Goal: Task Accomplishment & Management: Manage account settings

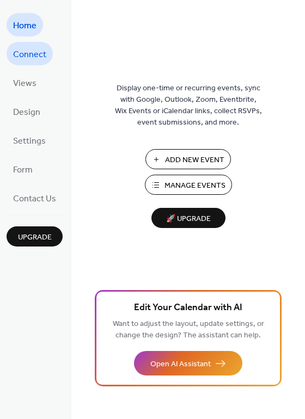
click at [39, 54] on span "Connect" at bounding box center [29, 54] width 33 height 17
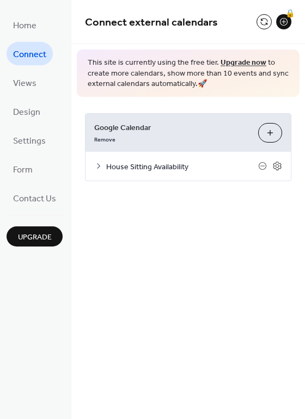
click at [149, 163] on span "House Sitting Availability" at bounding box center [182, 166] width 152 height 11
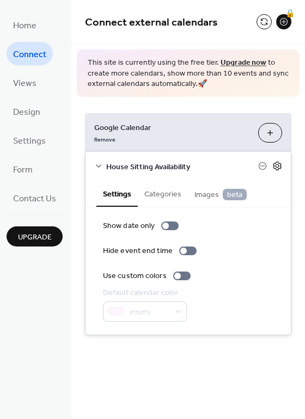
click at [275, 165] on icon at bounding box center [277, 166] width 10 height 10
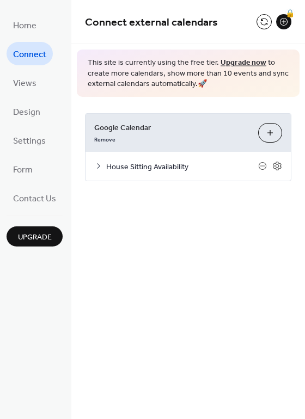
click at [157, 168] on span "House Sitting Availability" at bounding box center [182, 166] width 152 height 11
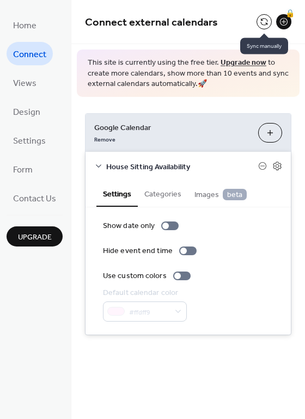
click at [262, 25] on button at bounding box center [263, 21] width 15 height 15
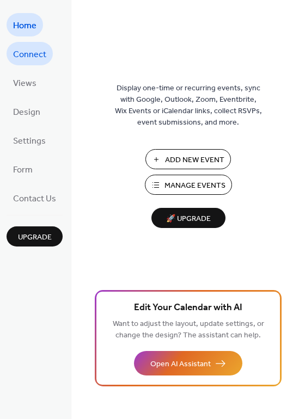
click at [28, 50] on span "Connect" at bounding box center [29, 54] width 33 height 17
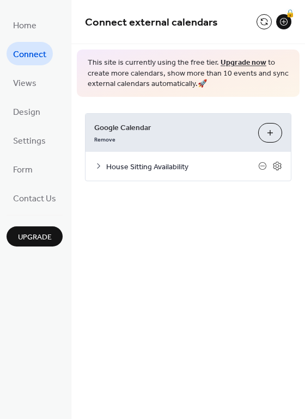
click at [159, 161] on span "House Sitting Availability" at bounding box center [182, 166] width 152 height 11
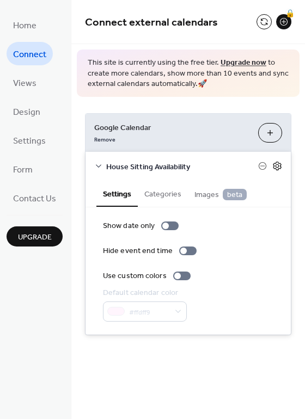
click at [273, 163] on icon at bounding box center [277, 166] width 10 height 10
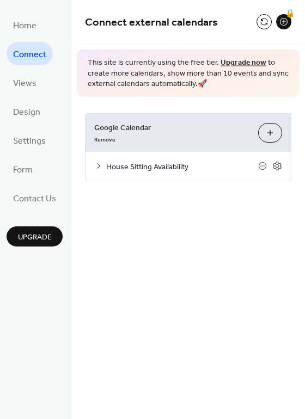
click at [267, 132] on button "Choose Calendars" at bounding box center [270, 133] width 24 height 20
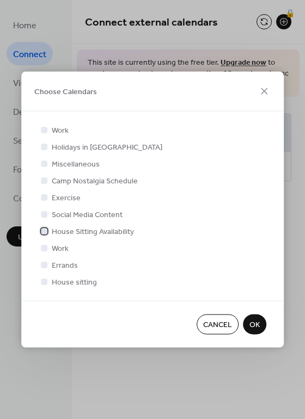
click at [56, 227] on span "House Sitting Availability" at bounding box center [93, 231] width 82 height 11
click at [56, 230] on span "House Sitting Availability" at bounding box center [93, 231] width 82 height 11
click at [249, 319] on span "OK" at bounding box center [254, 324] width 10 height 11
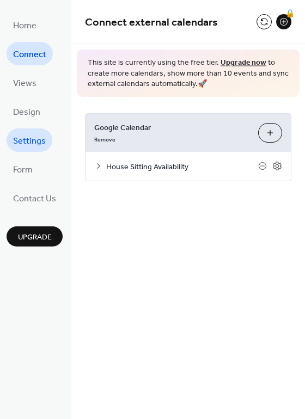
click at [39, 136] on span "Settings" at bounding box center [29, 141] width 33 height 17
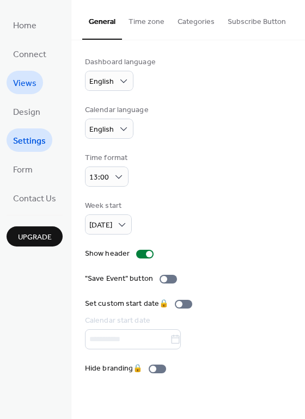
click at [32, 82] on span "Views" at bounding box center [24, 83] width 23 height 17
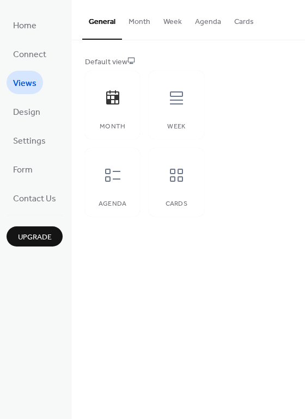
click at [144, 22] on button "Month" at bounding box center [139, 19] width 35 height 39
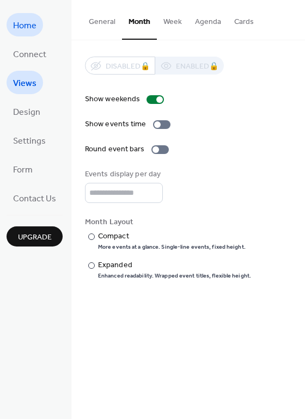
click at [28, 30] on span "Home" at bounding box center [24, 25] width 23 height 17
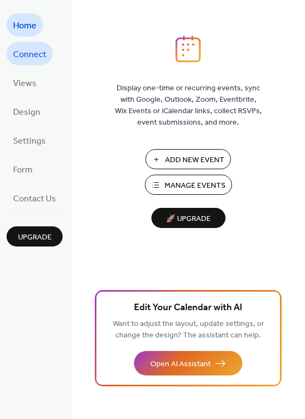
click at [28, 45] on link "Connect" at bounding box center [30, 53] width 46 height 23
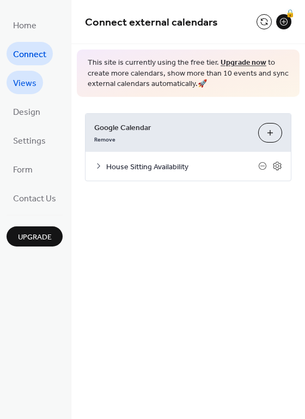
click at [33, 84] on span "Views" at bounding box center [24, 83] width 23 height 17
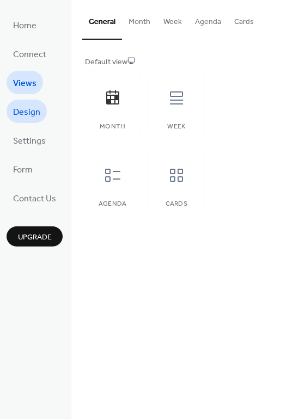
click at [29, 112] on span "Design" at bounding box center [26, 112] width 27 height 17
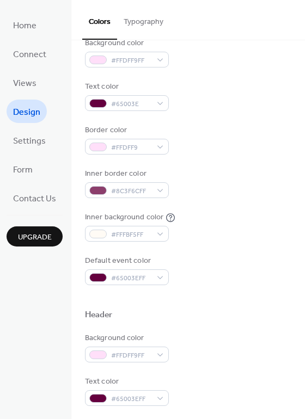
scroll to position [121, 0]
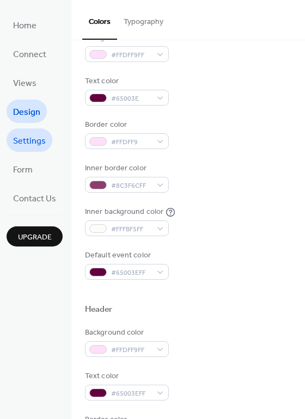
click at [25, 139] on span "Settings" at bounding box center [29, 141] width 33 height 17
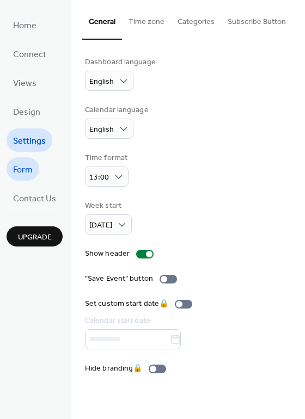
click at [27, 168] on span "Form" at bounding box center [23, 170] width 20 height 17
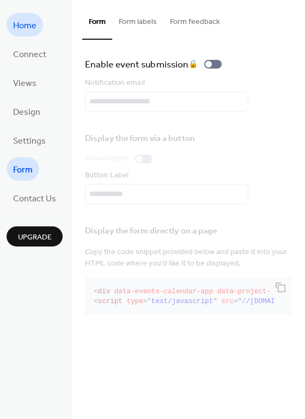
click at [35, 19] on span "Home" at bounding box center [24, 25] width 23 height 17
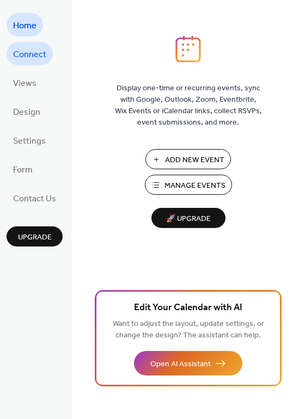
click at [39, 53] on span "Connect" at bounding box center [29, 54] width 33 height 17
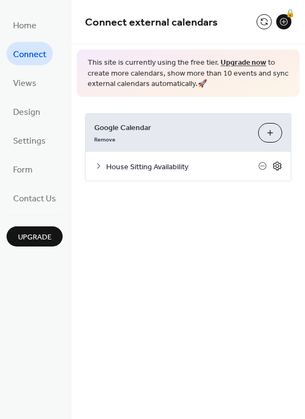
click at [273, 166] on icon at bounding box center [277, 166] width 10 height 10
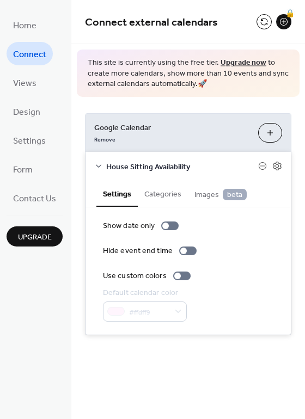
click at [164, 195] on button "Categories" at bounding box center [163, 193] width 50 height 25
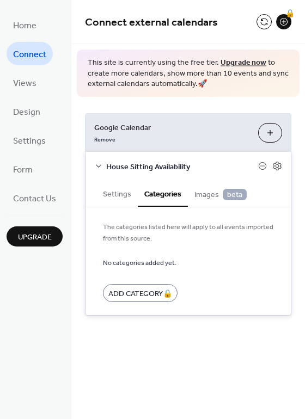
click at [208, 194] on span "Images beta" at bounding box center [220, 195] width 52 height 12
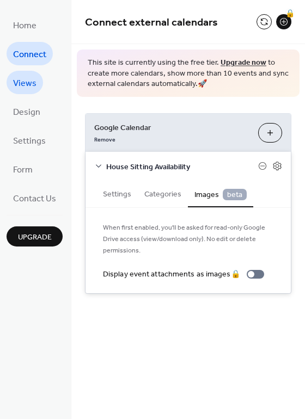
click at [18, 83] on span "Views" at bounding box center [24, 83] width 23 height 17
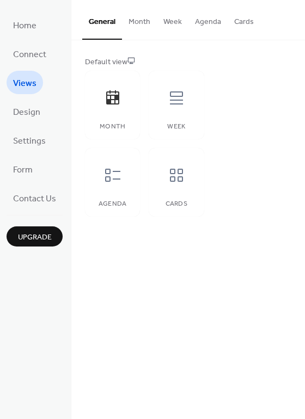
click at [138, 22] on button "Month" at bounding box center [139, 19] width 35 height 39
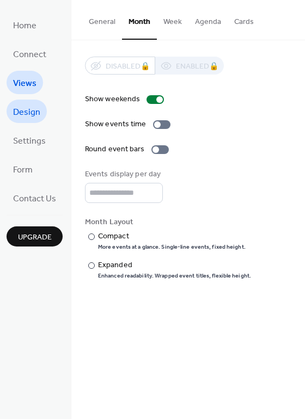
click at [34, 110] on span "Design" at bounding box center [26, 112] width 27 height 17
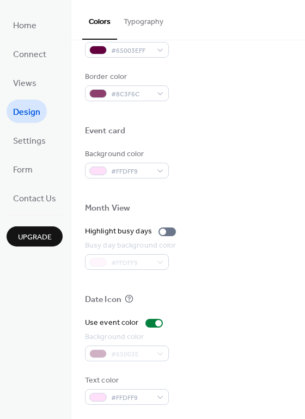
scroll to position [465, 0]
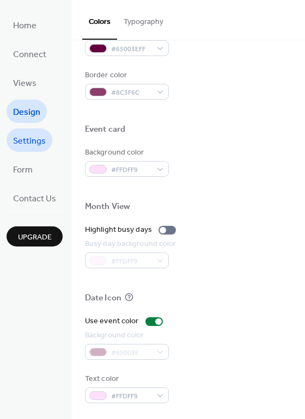
click at [33, 140] on span "Settings" at bounding box center [29, 141] width 33 height 17
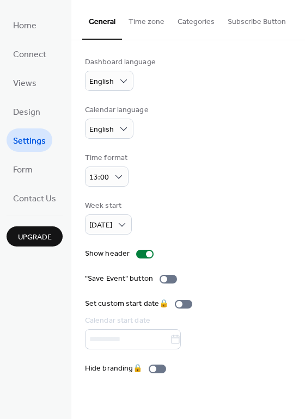
click at [151, 20] on button "Time zone" at bounding box center [146, 19] width 49 height 39
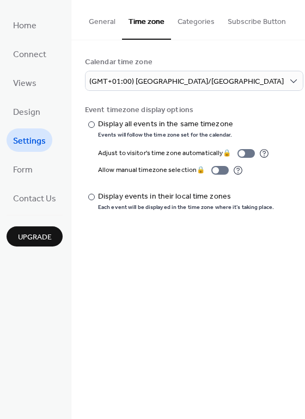
click at [182, 22] on button "Categories" at bounding box center [196, 19] width 50 height 39
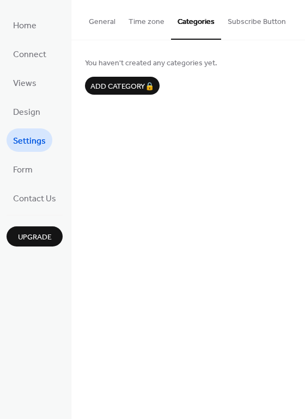
click at [248, 23] on button "Subscribe Button" at bounding box center [256, 19] width 71 height 39
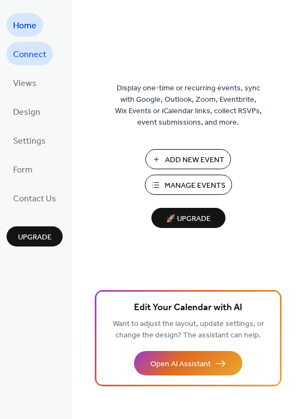
click at [23, 53] on span "Connect" at bounding box center [29, 54] width 33 height 17
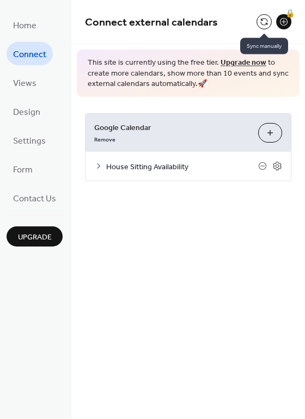
click at [261, 22] on button at bounding box center [263, 21] width 15 height 15
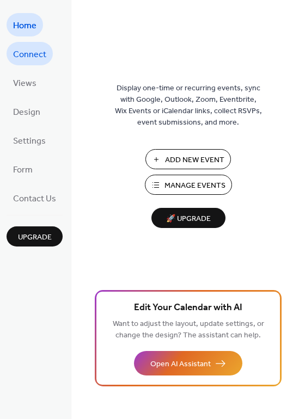
click at [34, 56] on span "Connect" at bounding box center [29, 54] width 33 height 17
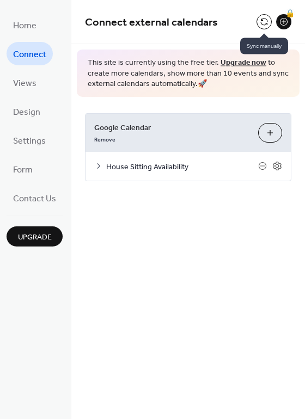
click at [267, 17] on button at bounding box center [263, 21] width 15 height 15
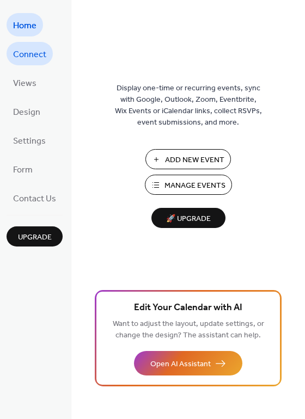
click at [34, 58] on span "Connect" at bounding box center [29, 54] width 33 height 17
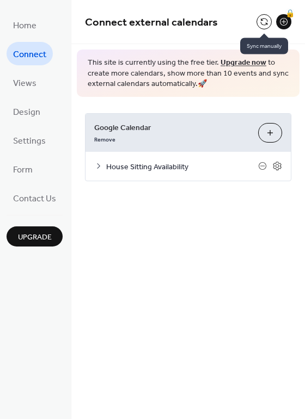
click at [268, 21] on button at bounding box center [263, 21] width 15 height 15
